Goal: Information Seeking & Learning: Learn about a topic

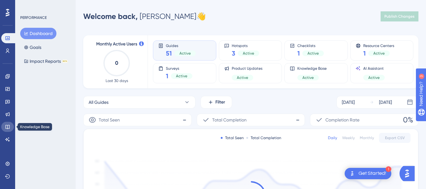
click at [10, 126] on link at bounding box center [7, 127] width 13 height 10
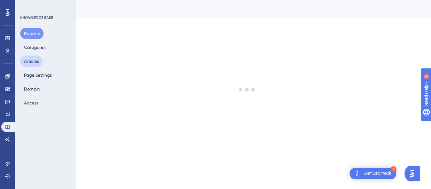
click at [38, 62] on button "Articles" at bounding box center [31, 61] width 22 height 11
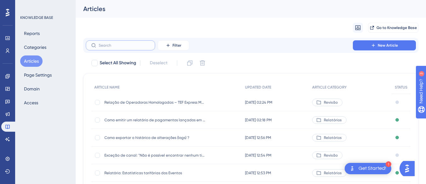
click at [118, 46] on input "text" at bounding box center [124, 45] width 51 height 4
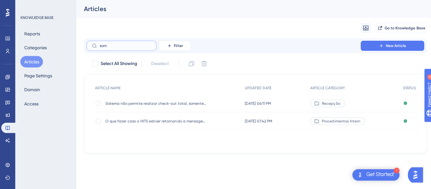
type input "soma"
checkbox input "true"
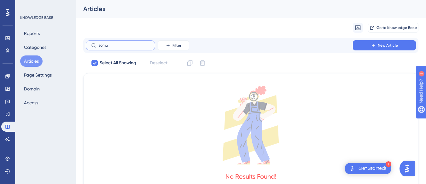
type input "som"
checkbox input "false"
type input "s"
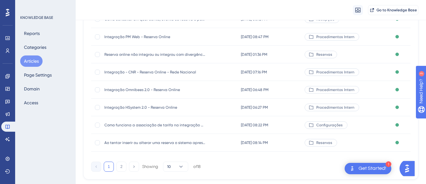
scroll to position [126, 0]
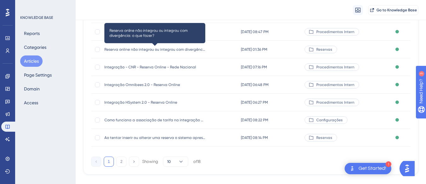
type input "reserva o"
click at [191, 50] on span "Reserva online não integrou ou integrou com divergência: o que fazer?" at bounding box center [154, 49] width 101 height 5
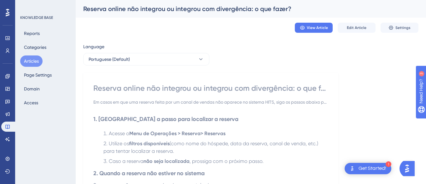
click at [35, 57] on button "Articles" at bounding box center [31, 61] width 22 height 11
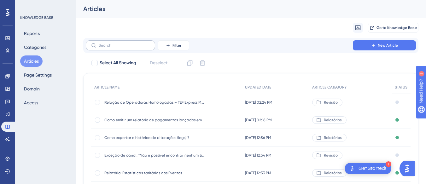
click at [125, 43] on label at bounding box center [120, 45] width 69 height 10
click at [125, 43] on input "text" at bounding box center [124, 45] width 51 height 4
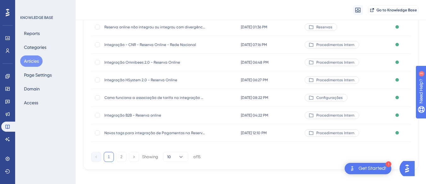
scroll to position [137, 0]
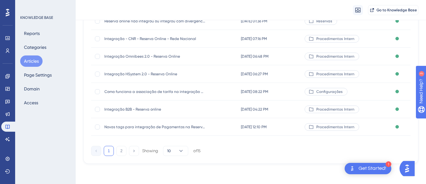
type input "reserva online"
click at [161, 56] on span "Integração Omnibees 2.0 - Reserva Online" at bounding box center [154, 56] width 101 height 5
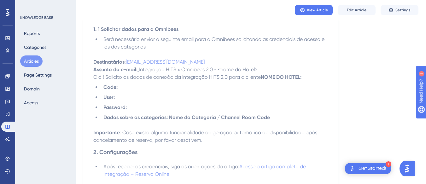
scroll to position [315, 0]
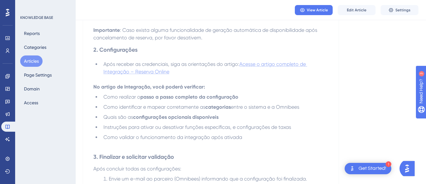
click at [156, 72] on span "Acesse o artigo completo de Integração – Reserva Online" at bounding box center [205, 68] width 204 height 14
